Goal: Task Accomplishment & Management: Manage account settings

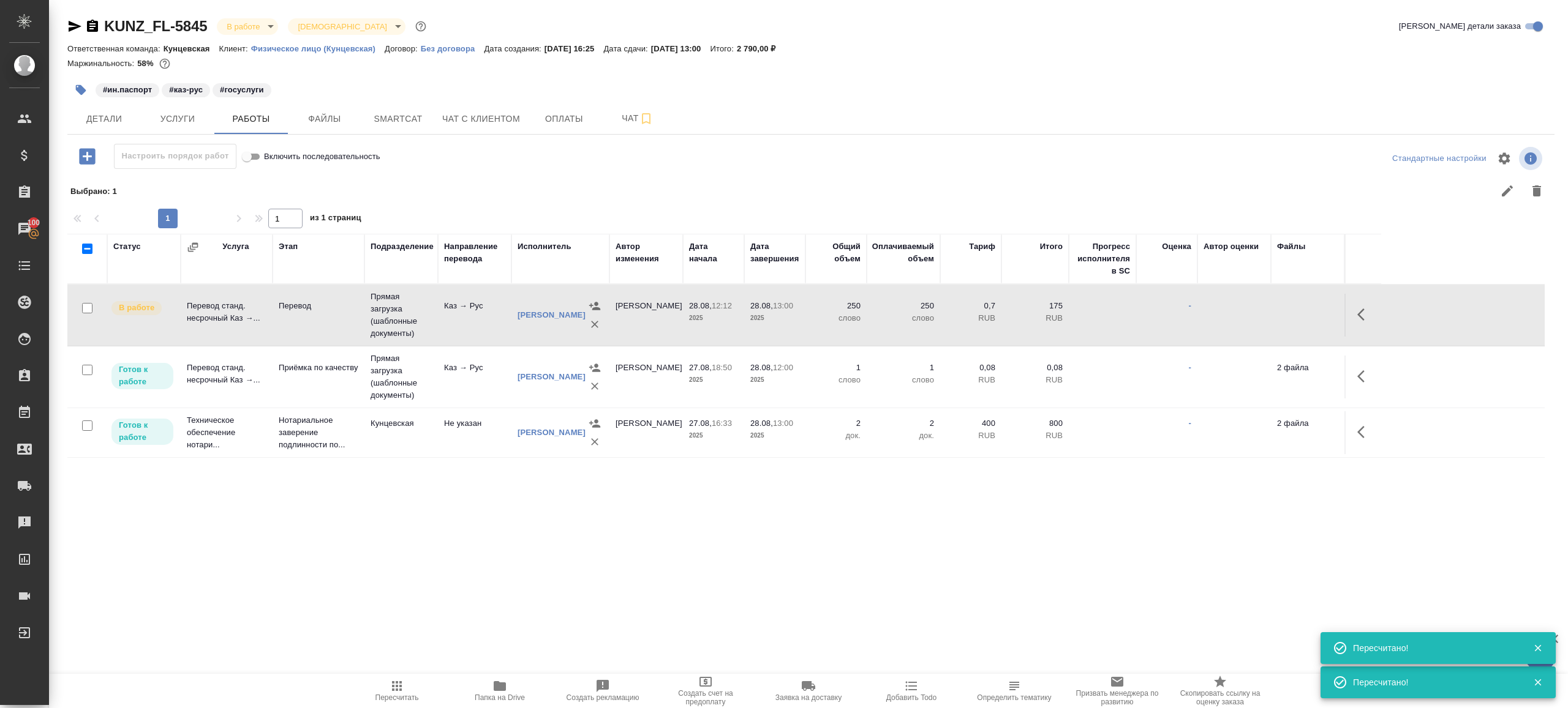
click at [394, 680] on icon "button" at bounding box center [397, 686] width 15 height 15
click at [468, 590] on div ".cls-1 fill:#fff; AWATERA Gazizov Rinat Клиенты Спецификации Заказы 100 Чаты To…" at bounding box center [784, 354] width 1568 height 708
click at [1378, 311] on button "button" at bounding box center [1364, 315] width 29 height 29
click at [1276, 317] on icon "button" at bounding box center [1274, 315] width 15 height 15
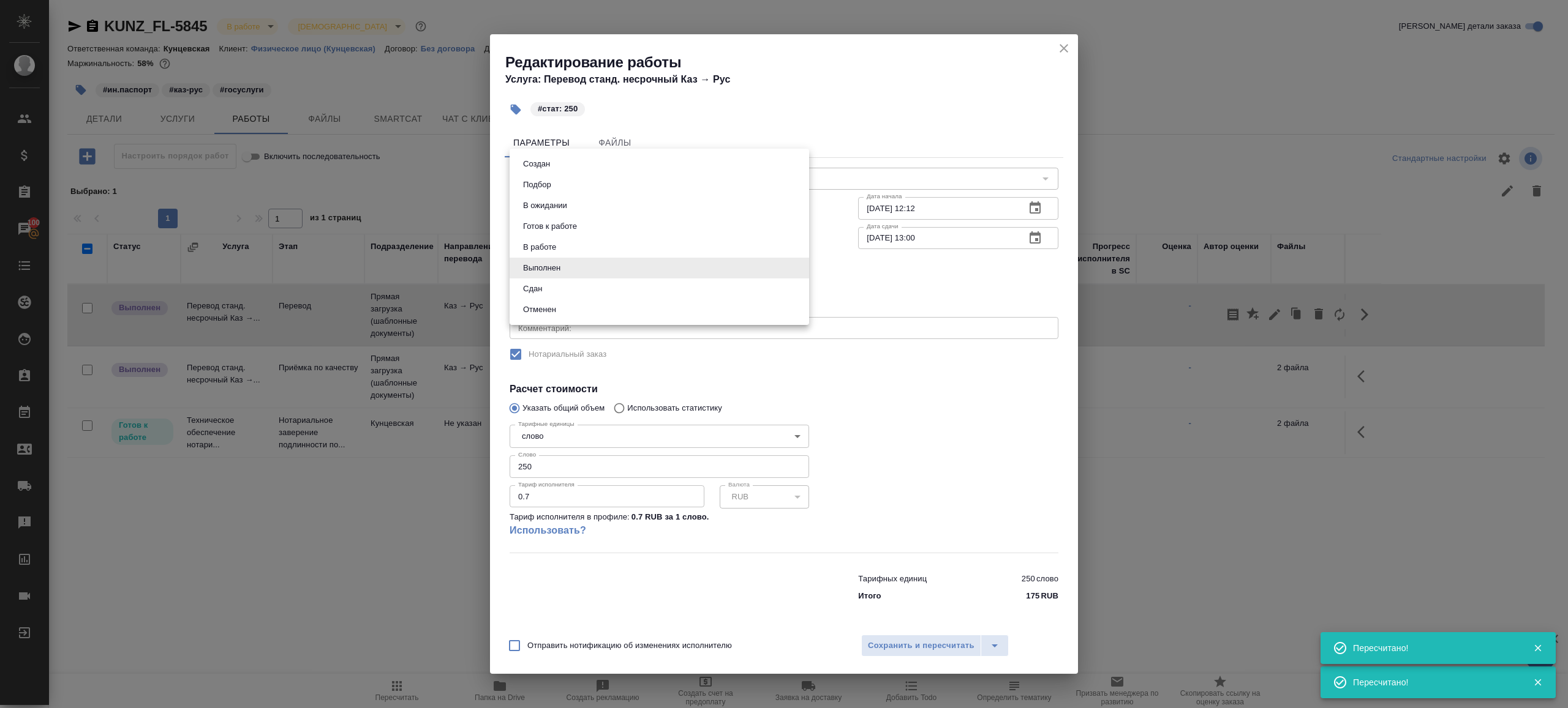
click at [583, 265] on body "🙏 .cls-1 fill:#fff; AWATERA Gazizov Rinat Клиенты Спецификации Заказы 100 Чаты …" at bounding box center [784, 354] width 1568 height 708
click at [580, 291] on li "Сдан" at bounding box center [660, 289] width 300 height 21
type input "closed"
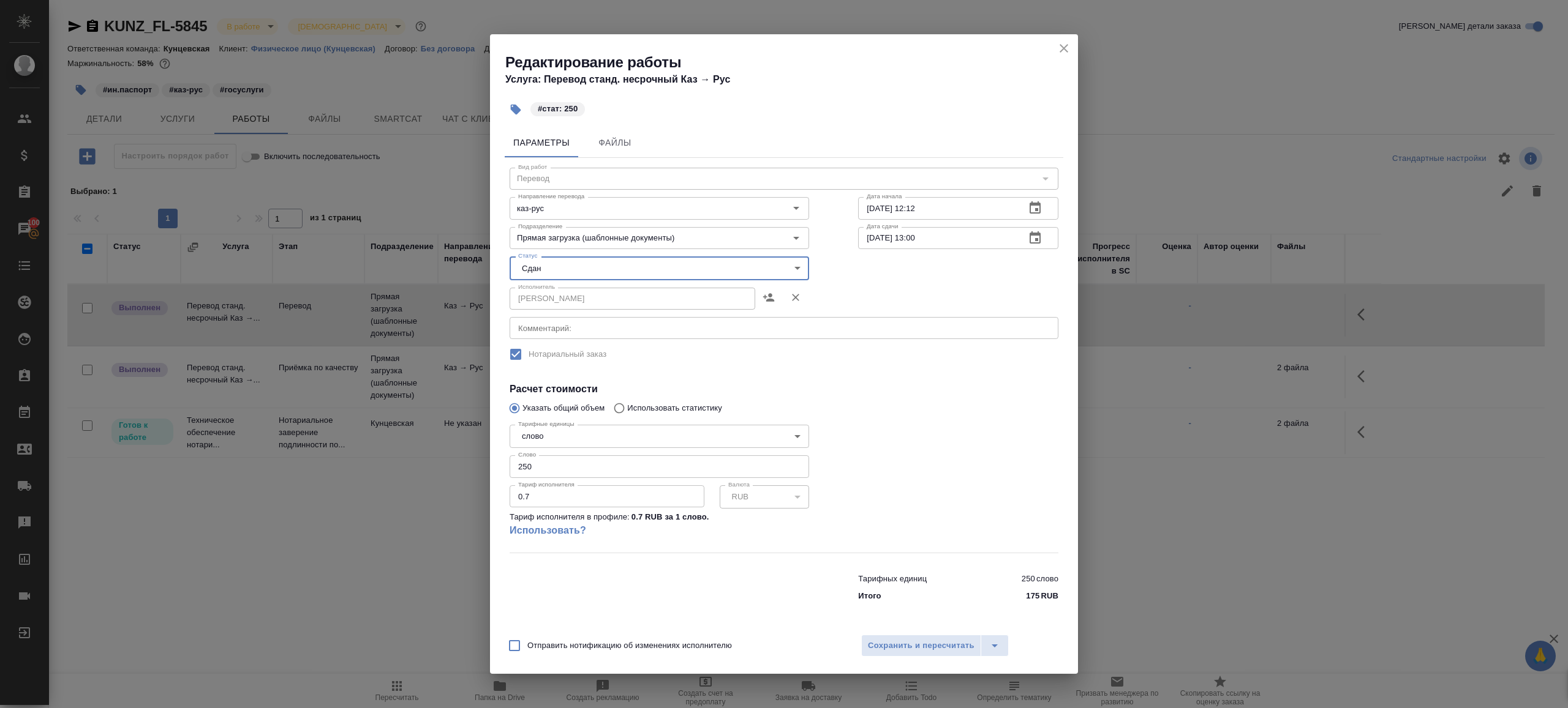
click at [889, 659] on div "Отправить нотификацию об изменениях исполнителю Сохранить и пересчитать" at bounding box center [784, 650] width 588 height 47
click at [960, 630] on div "Отправить нотификацию об изменениях исполнителю Сохранить и пересчитать" at bounding box center [784, 650] width 588 height 47
click at [956, 637] on button "Сохранить и пересчитать" at bounding box center [921, 645] width 120 height 22
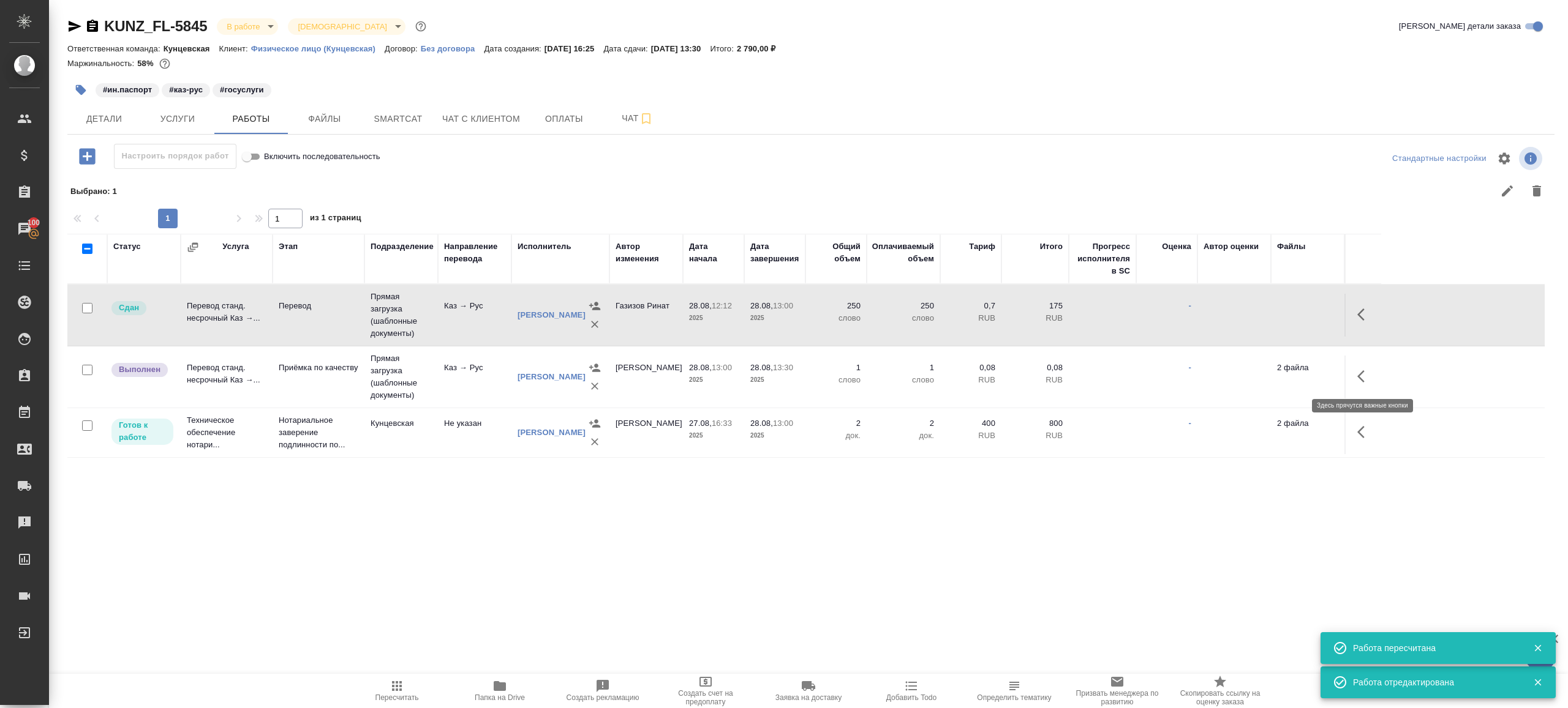
click at [1361, 374] on icon "button" at bounding box center [1364, 377] width 15 height 15
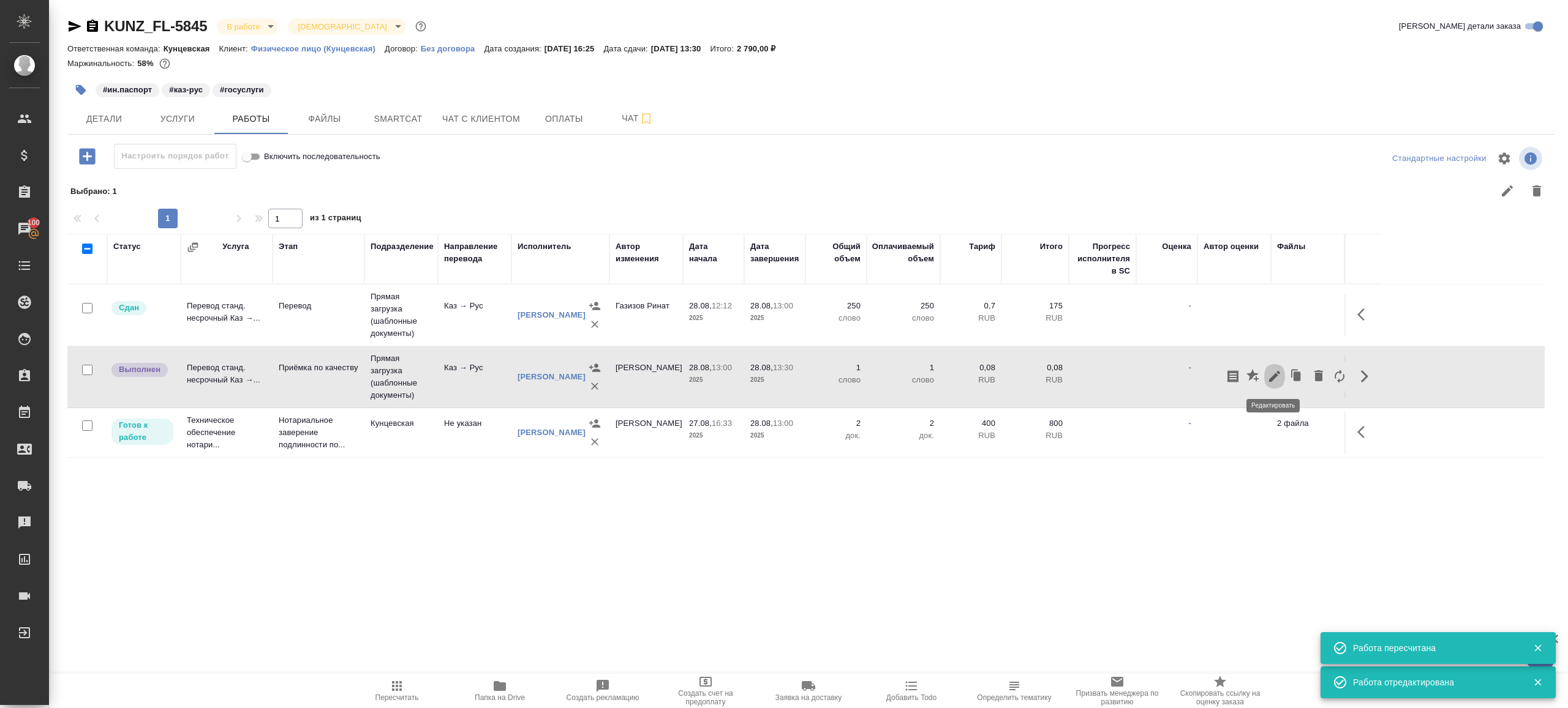
click at [1275, 370] on icon "button" at bounding box center [1274, 377] width 15 height 15
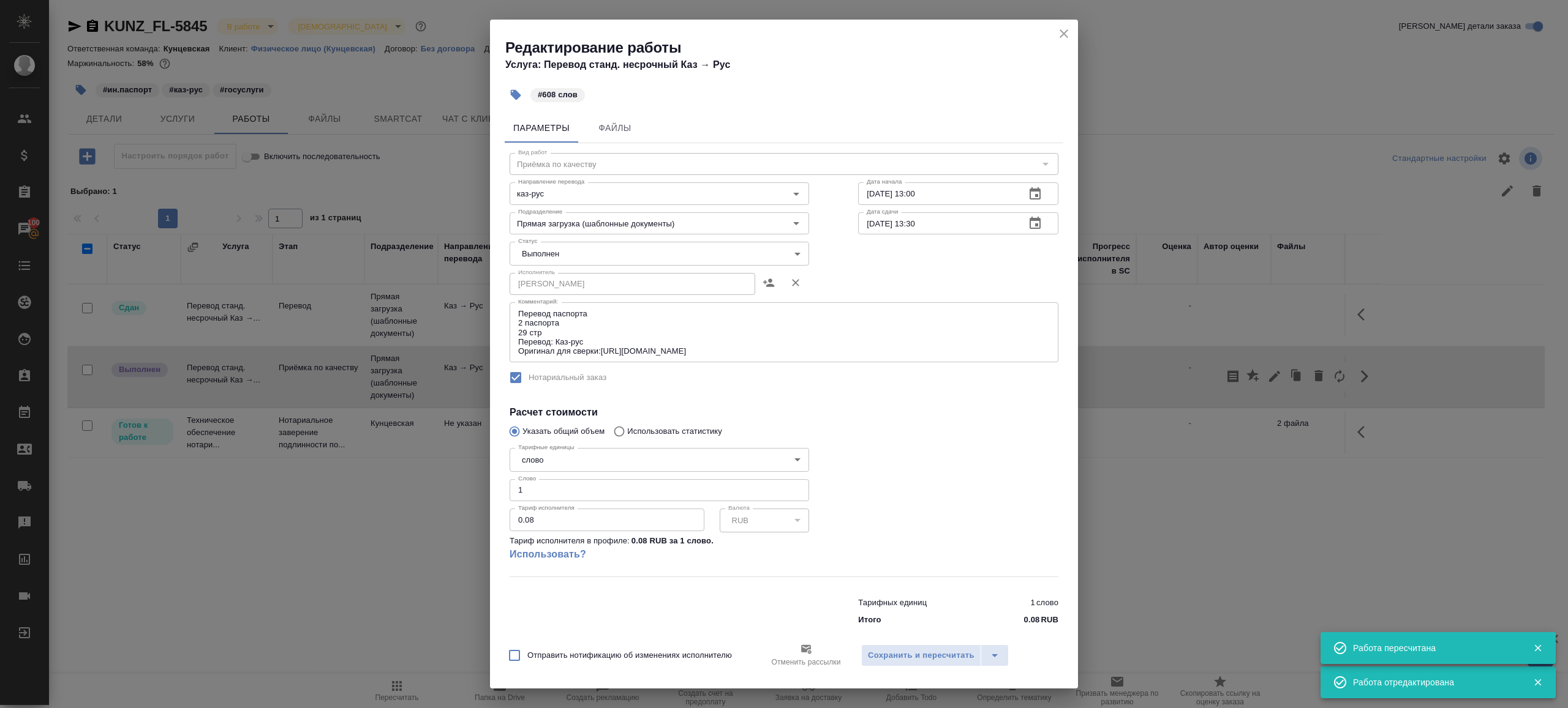
click at [570, 255] on body "🙏 .cls-1 fill:#fff; AWATERA Gazizov Rinat Клиенты Спецификации Заказы 100 Чаты …" at bounding box center [784, 354] width 1568 height 708
click at [566, 281] on li "Сдан" at bounding box center [656, 275] width 292 height 21
type input "closed"
drag, startPoint x: 553, startPoint y: 496, endPoint x: 434, endPoint y: 475, distance: 120.8
click at [434, 475] on div "Редактирование работы Услуга: Перевод станд. несрочный Каз → Рус #608 слов Пара…" at bounding box center [784, 354] width 1568 height 708
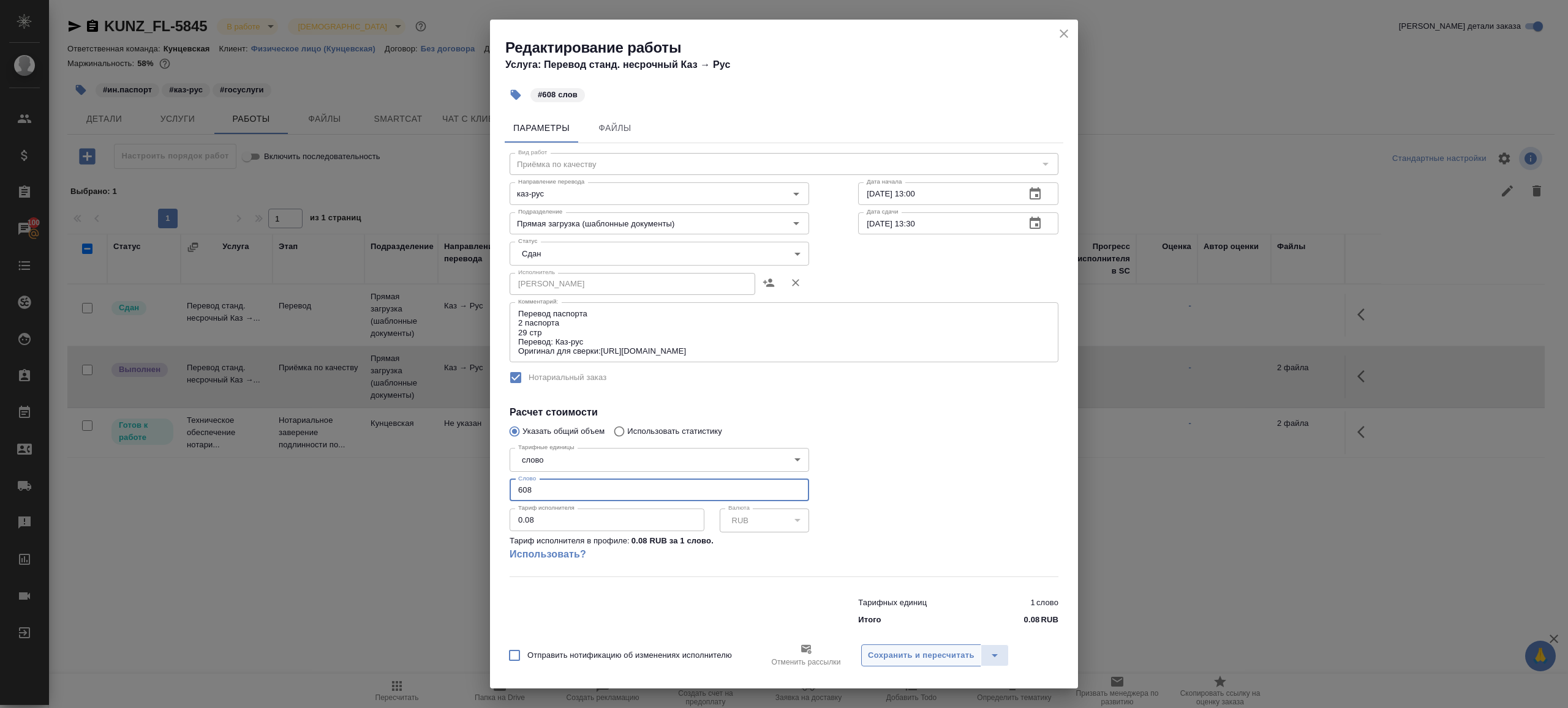
type input "608"
click at [923, 649] on span "Сохранить и пересчитать" at bounding box center [921, 656] width 107 height 14
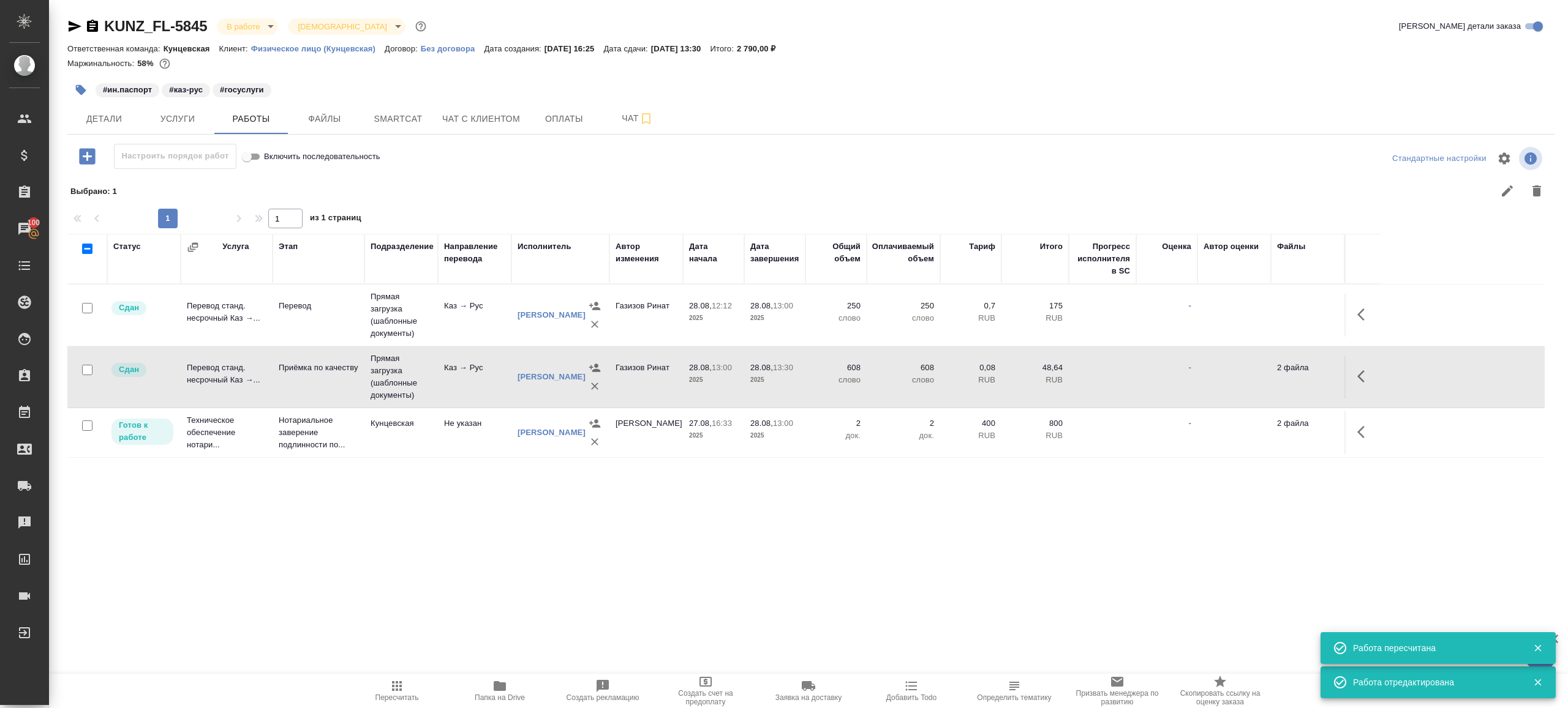
click at [251, 33] on body "🙏 .cls-1 fill:#fff; AWATERA Gazizov Rinat Клиенты Спецификации Заказы 100 Чаты …" at bounding box center [784, 354] width 1568 height 708
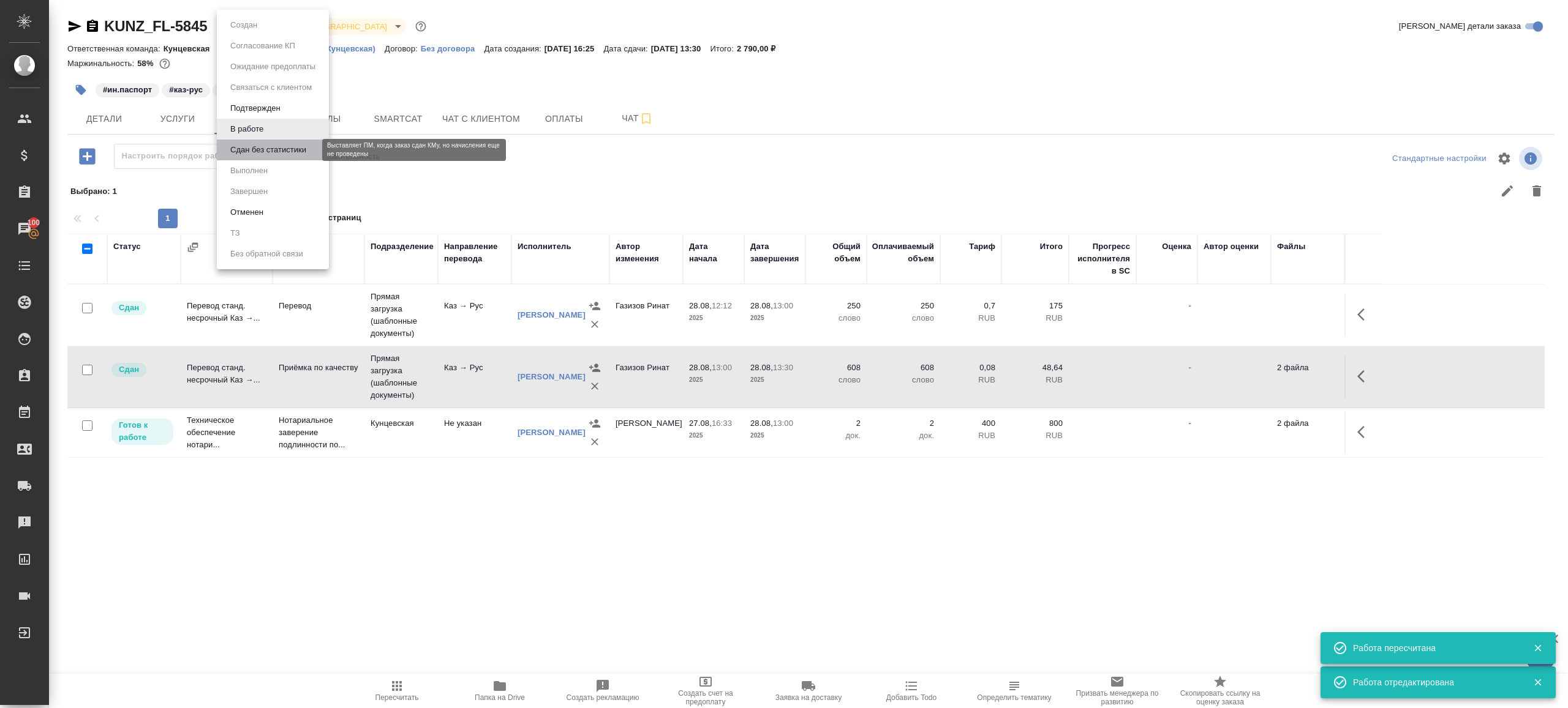
click at [282, 145] on button "Сдан без статистики" at bounding box center [268, 150] width 84 height 14
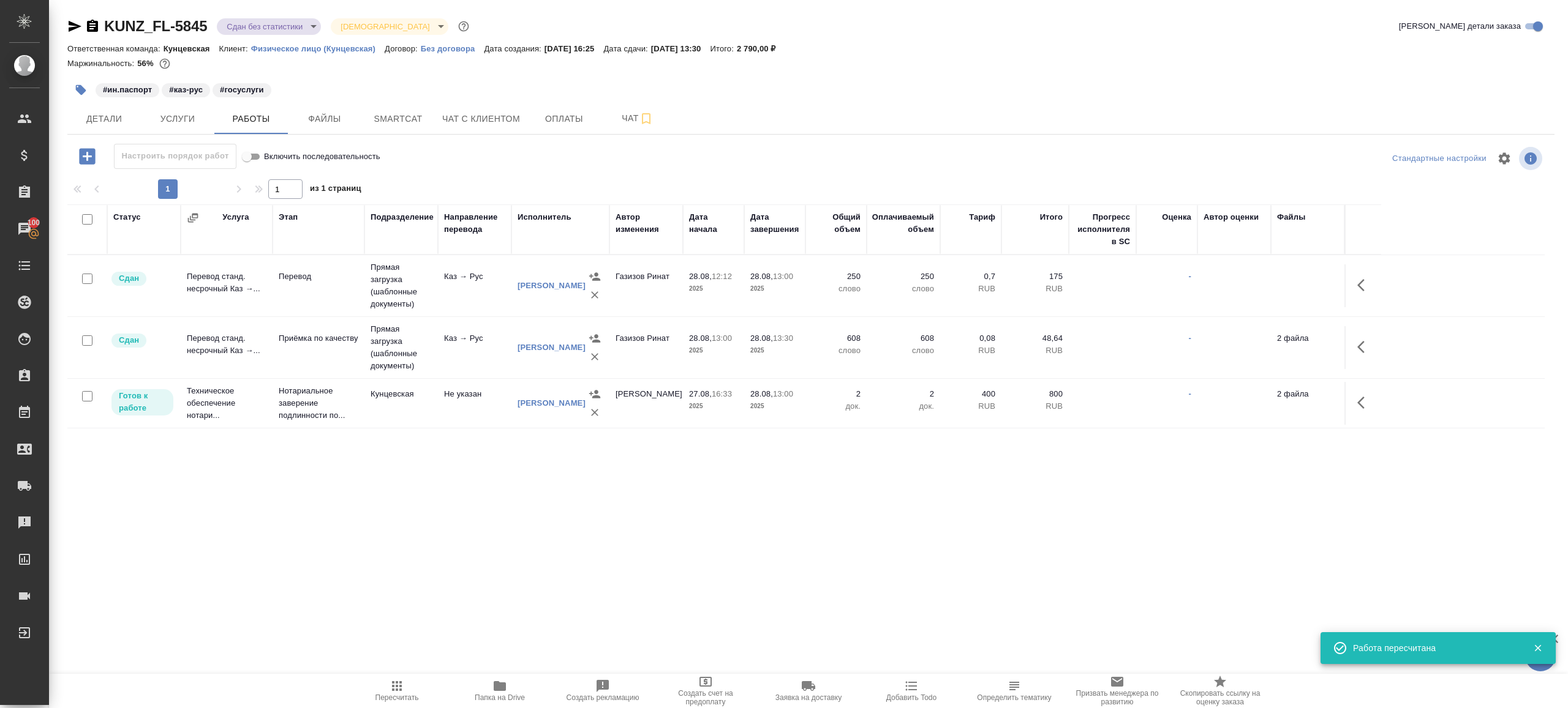
click at [287, 15] on div "KUNZ_FL-5845 Сдан без статистики distributed Святая троица holyTrinity Кратко д…" at bounding box center [810, 255] width 1500 height 511
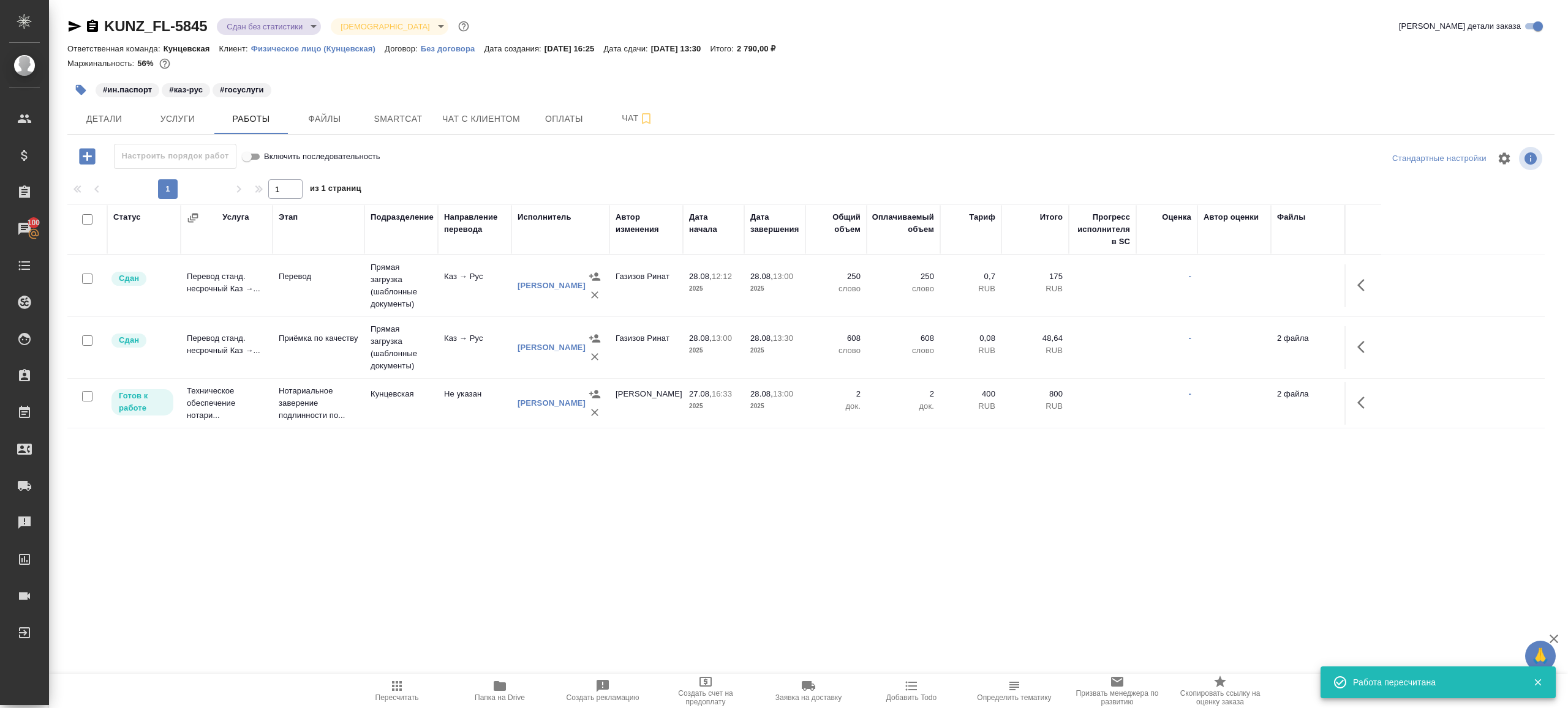
click at [288, 15] on div "KUNZ_FL-5845 Сдан без статистики distributed Святая троица holyTrinity Кратко д…" at bounding box center [810, 255] width 1500 height 511
click at [292, 37] on div "KUNZ_FL-5845 Сдан без статистики distributed Святая троица holyTrinity Кратко д…" at bounding box center [811, 29] width 1487 height 25
click at [296, 31] on body "🙏 .cls-1 fill:#fff; AWATERA Gazizov Rinat Клиенты Спецификации Заказы 100 Чаты …" at bounding box center [784, 354] width 1568 height 708
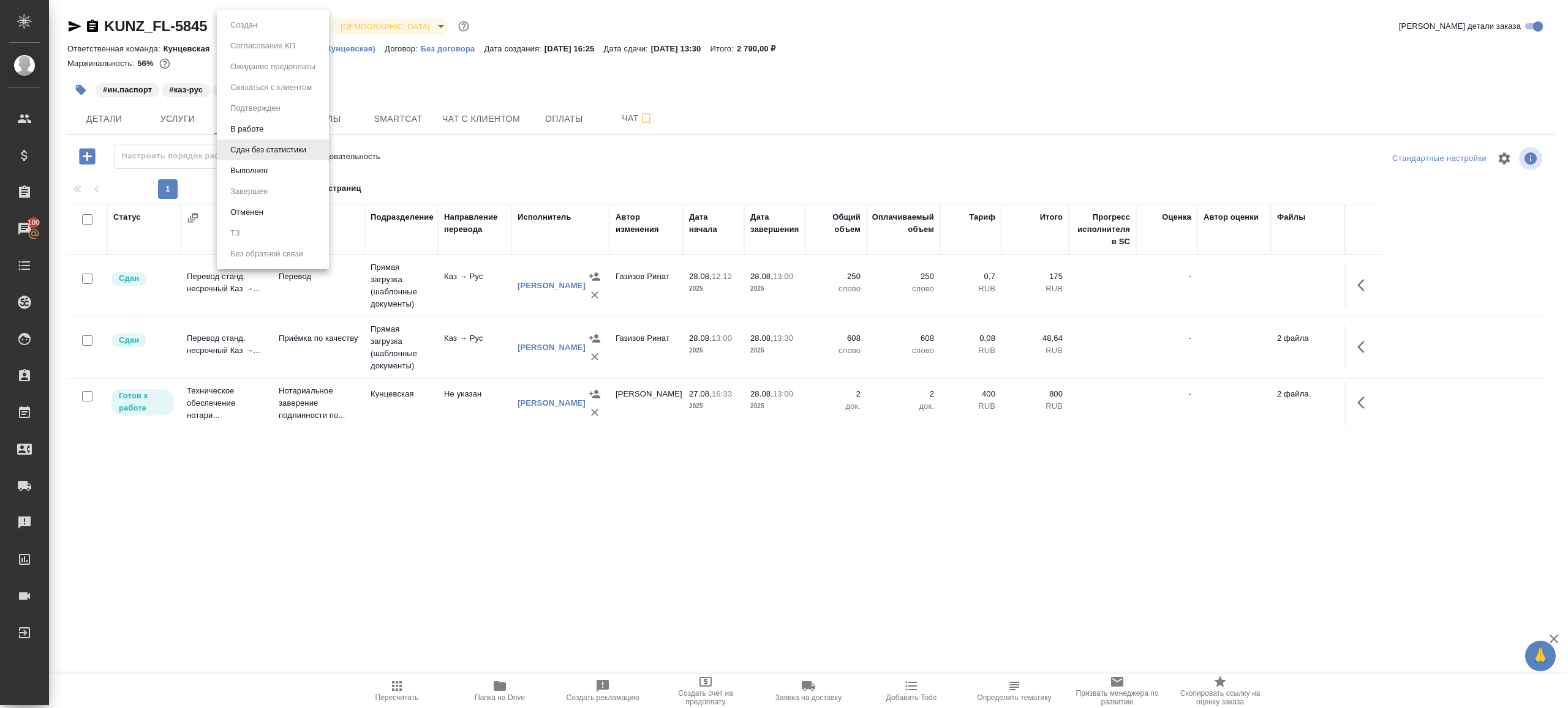
click at [300, 159] on li "Сдан без статистики" at bounding box center [273, 150] width 112 height 21
click at [292, 20] on body "🙏 .cls-1 fill:#fff; AWATERA Gazizov Rinat Клиенты Спецификации Заказы 100 Чаты …" at bounding box center [784, 354] width 1568 height 708
click at [300, 175] on li "Выполнен" at bounding box center [273, 171] width 112 height 21
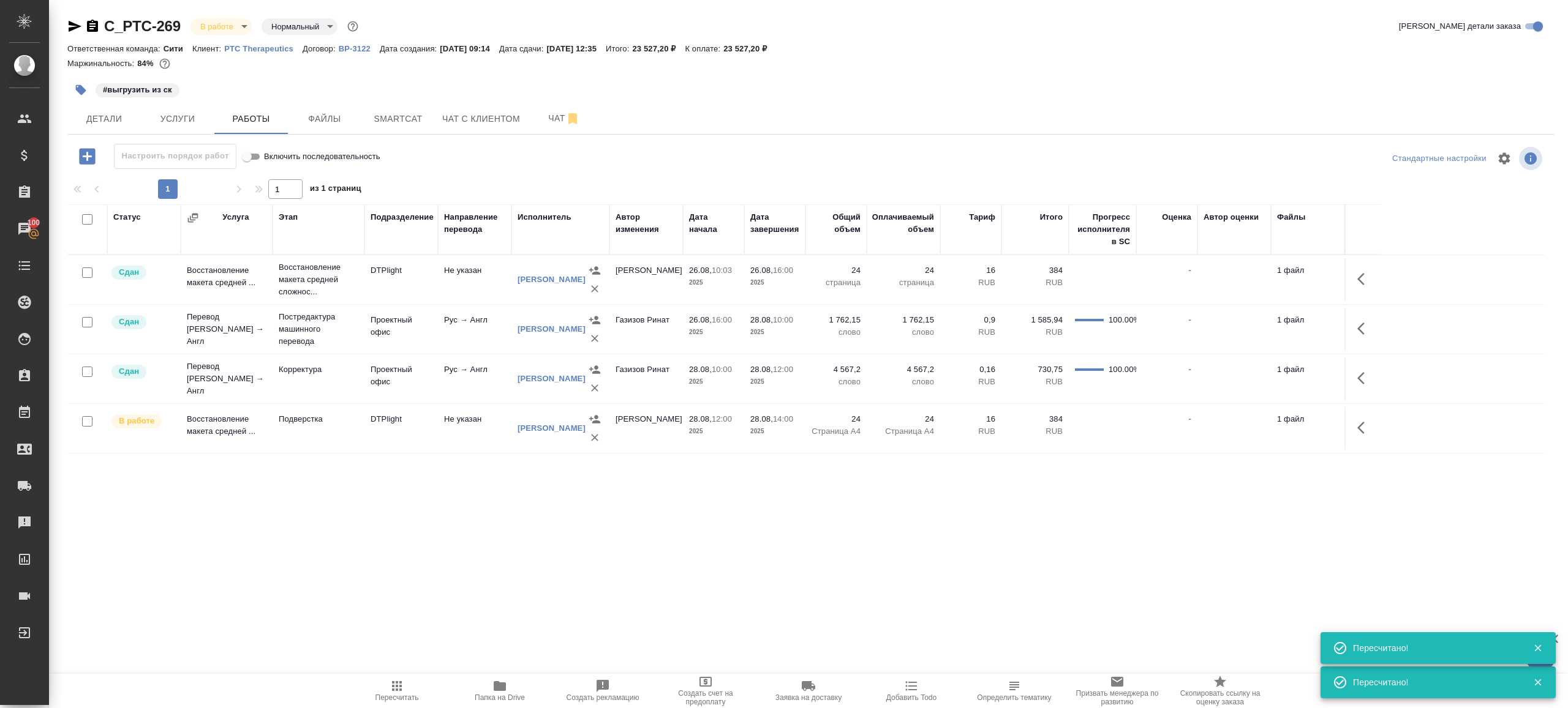
click at [375, 683] on span "Пересчитать" at bounding box center [396, 691] width 88 height 23
drag, startPoint x: 375, startPoint y: 683, endPoint x: 451, endPoint y: 614, distance: 102.6
click at [375, 683] on span "Пересчитать" at bounding box center [396, 691] width 88 height 23
click at [455, 613] on div ".cls-1 fill:#fff; AWATERA [PERSON_NAME] Клиенты Спецификации Заказы 100 Чаты To…" at bounding box center [784, 354] width 1568 height 708
click at [405, 691] on span "Пересчитать" at bounding box center [396, 691] width 88 height 23
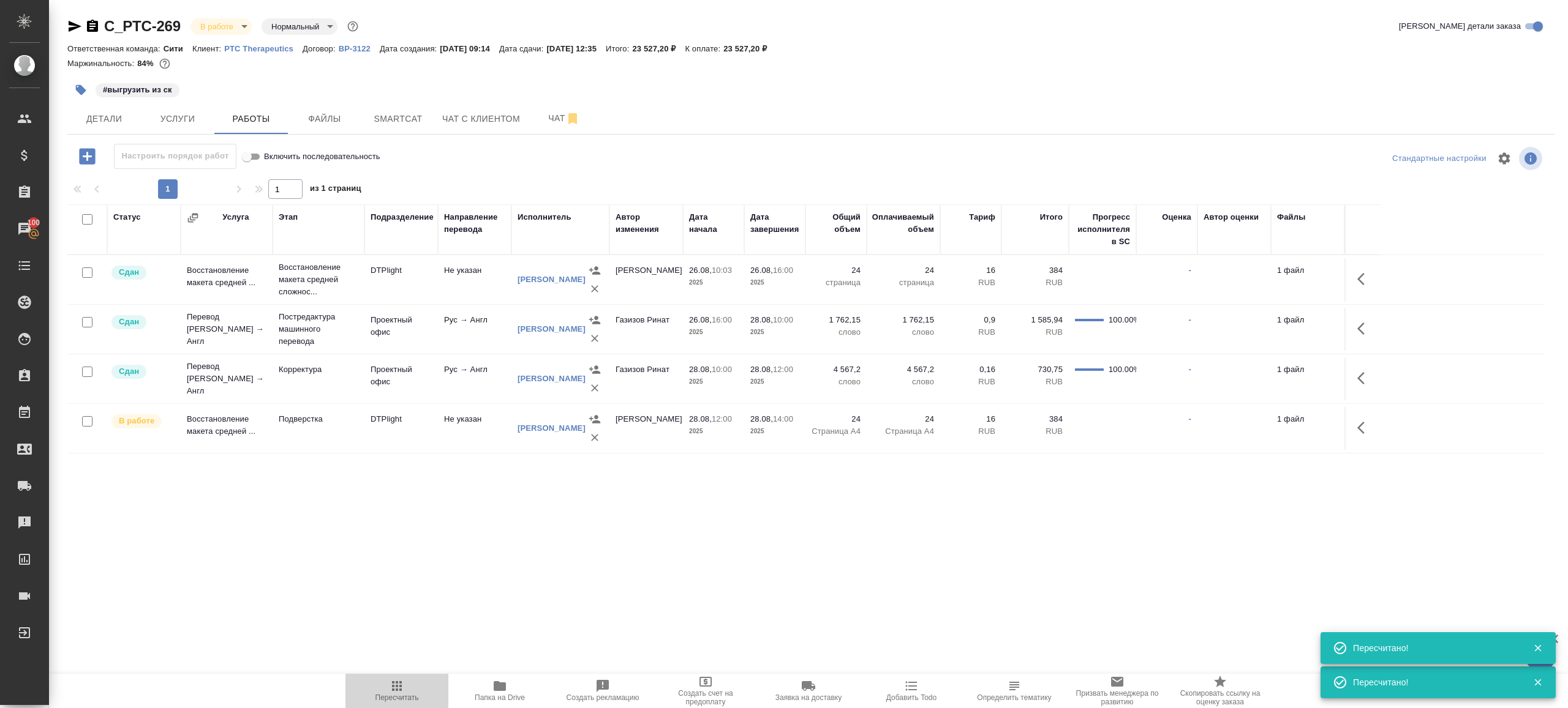
drag, startPoint x: 405, startPoint y: 691, endPoint x: 417, endPoint y: 669, distance: 25.1
click at [405, 691] on span "Пересчитать" at bounding box center [396, 691] width 88 height 23
click at [468, 611] on div ".cls-1 fill:#fff; AWATERA [PERSON_NAME] Клиенты Спецификации Заказы 100 Чаты To…" at bounding box center [784, 354] width 1568 height 708
